Goal: Navigation & Orientation: Find specific page/section

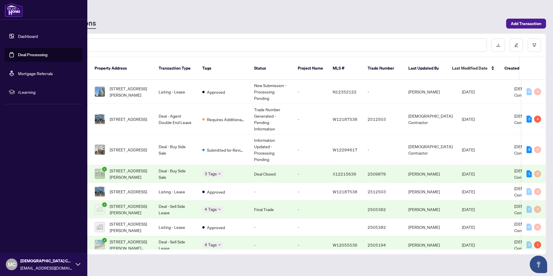
click at [28, 38] on link "Dashboard" at bounding box center [28, 35] width 20 height 5
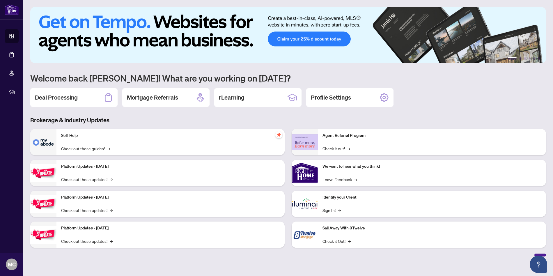
drag, startPoint x: 67, startPoint y: 98, endPoint x: 72, endPoint y: 98, distance: 5.0
click at [67, 98] on h2 "Deal Processing" at bounding box center [56, 97] width 43 height 8
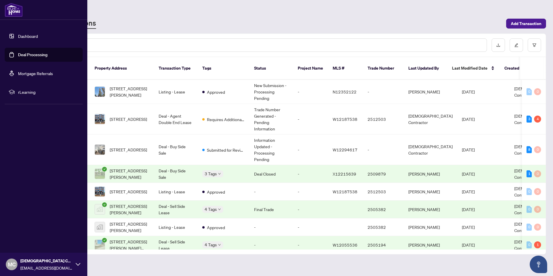
click at [29, 36] on link "Dashboard" at bounding box center [28, 35] width 20 height 5
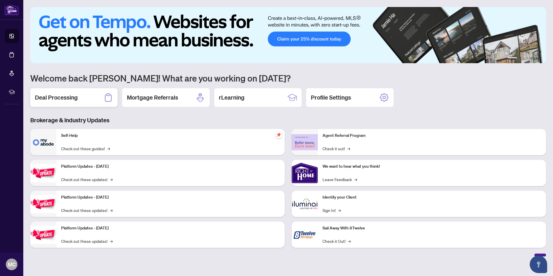
click at [90, 102] on div "Deal Processing" at bounding box center [73, 97] width 87 height 19
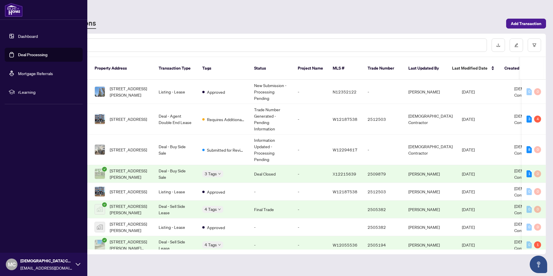
click at [29, 35] on link "Dashboard" at bounding box center [28, 35] width 20 height 5
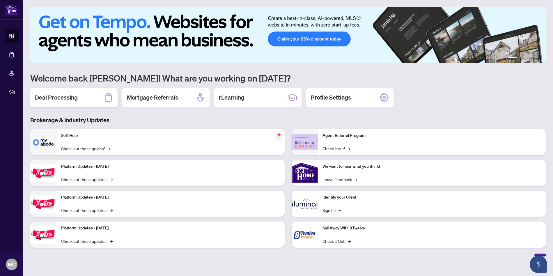
click at [91, 96] on div "Deal Processing" at bounding box center [73, 97] width 87 height 19
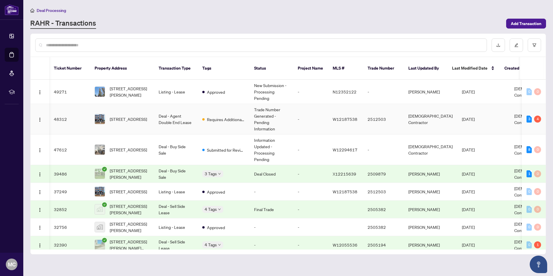
scroll to position [0, 2]
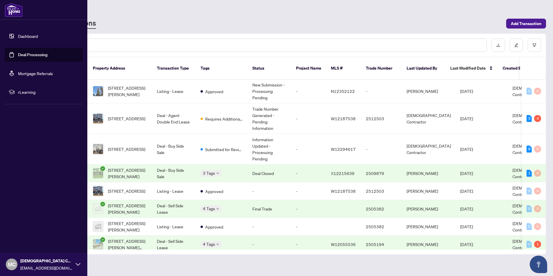
click at [9, 12] on img at bounding box center [14, 10] width 18 height 14
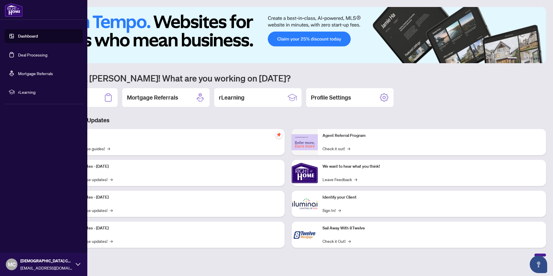
click at [31, 39] on link "Dashboard" at bounding box center [28, 35] width 20 height 5
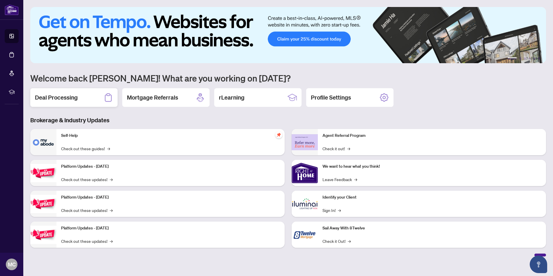
click at [67, 99] on h2 "Deal Processing" at bounding box center [56, 97] width 43 height 8
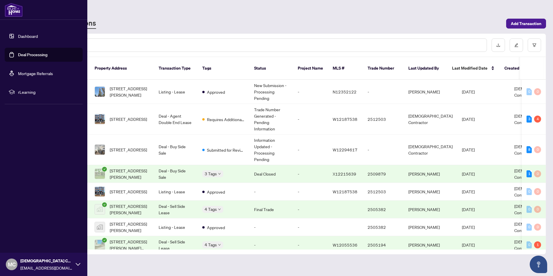
click at [13, 16] on img at bounding box center [14, 10] width 18 height 14
